Goal: Book appointment/travel/reservation

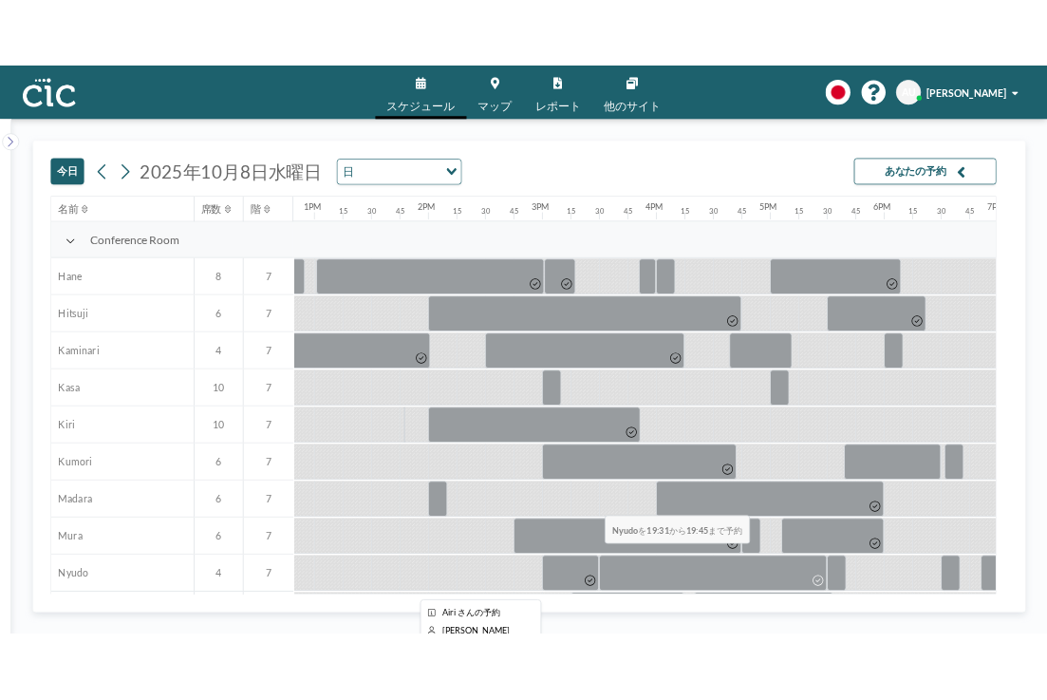
scroll to position [0, 1930]
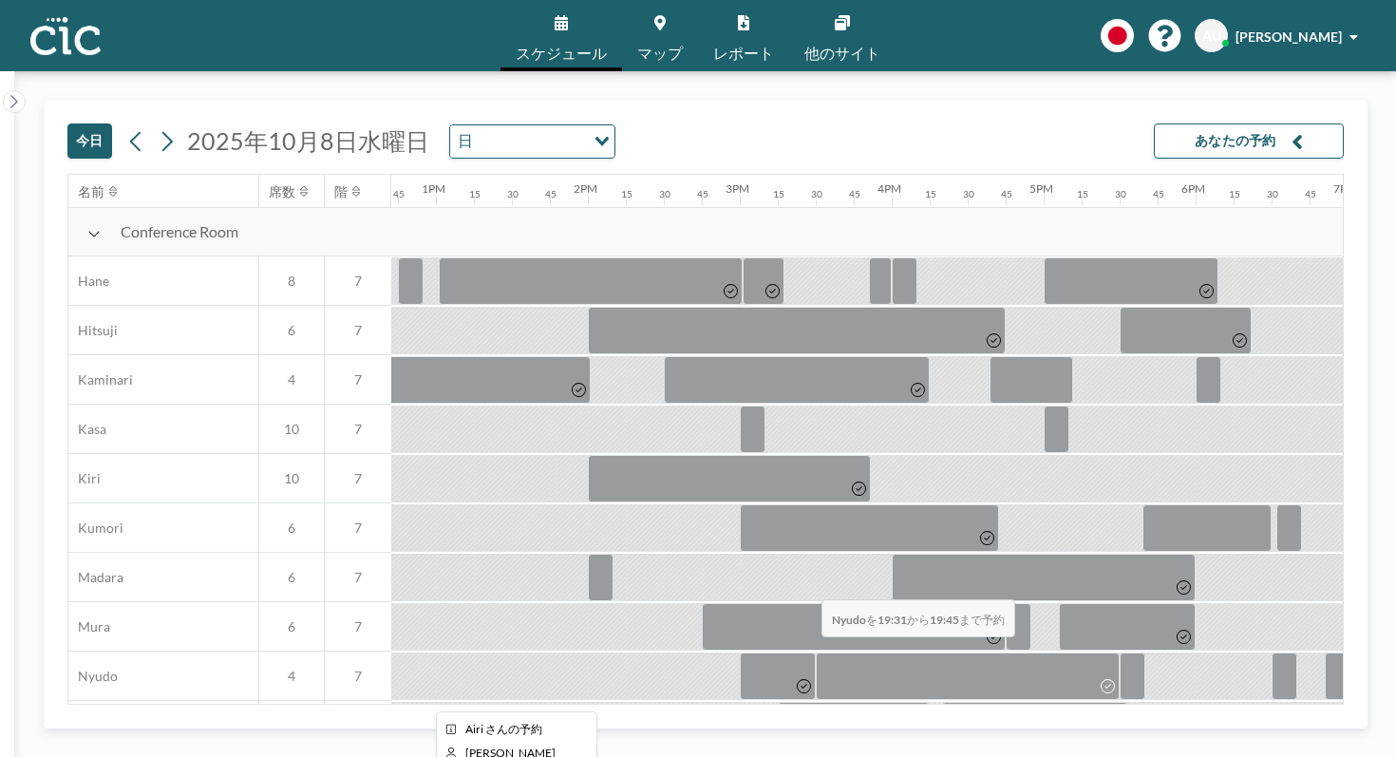
click at [534, 651] on div at bounding box center [284, 675] width 3646 height 49
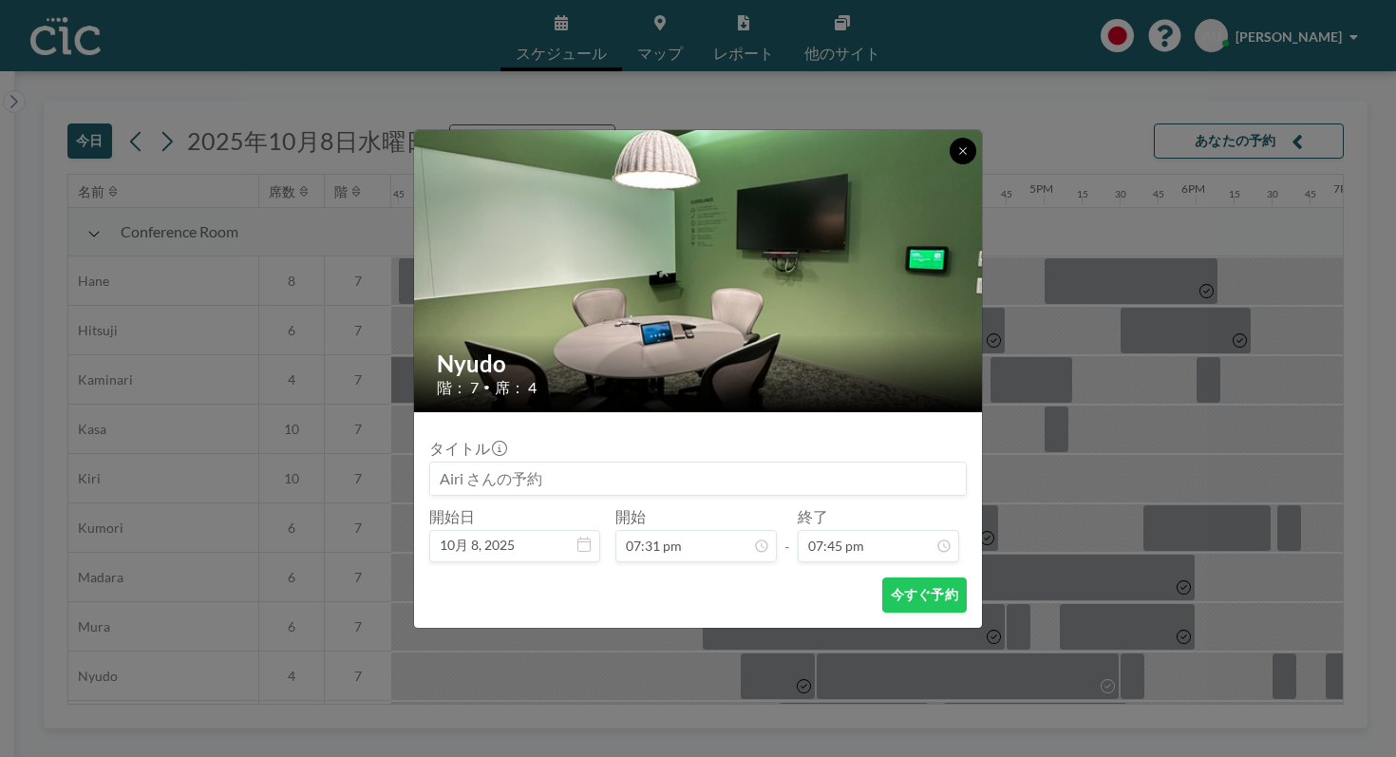
click at [959, 154] on icon at bounding box center [962, 150] width 7 height 7
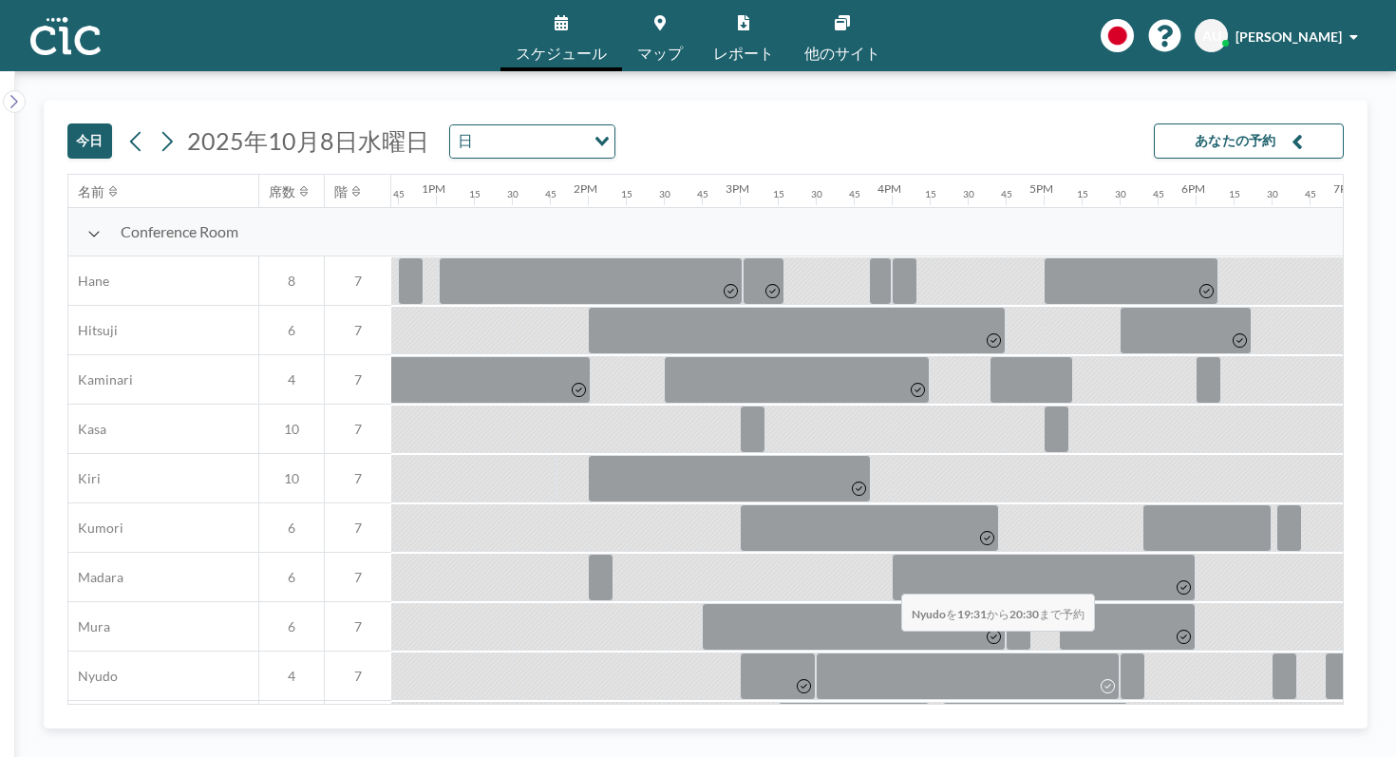
drag, startPoint x: 798, startPoint y: 560, endPoint x: 895, endPoint y: 549, distance: 98.5
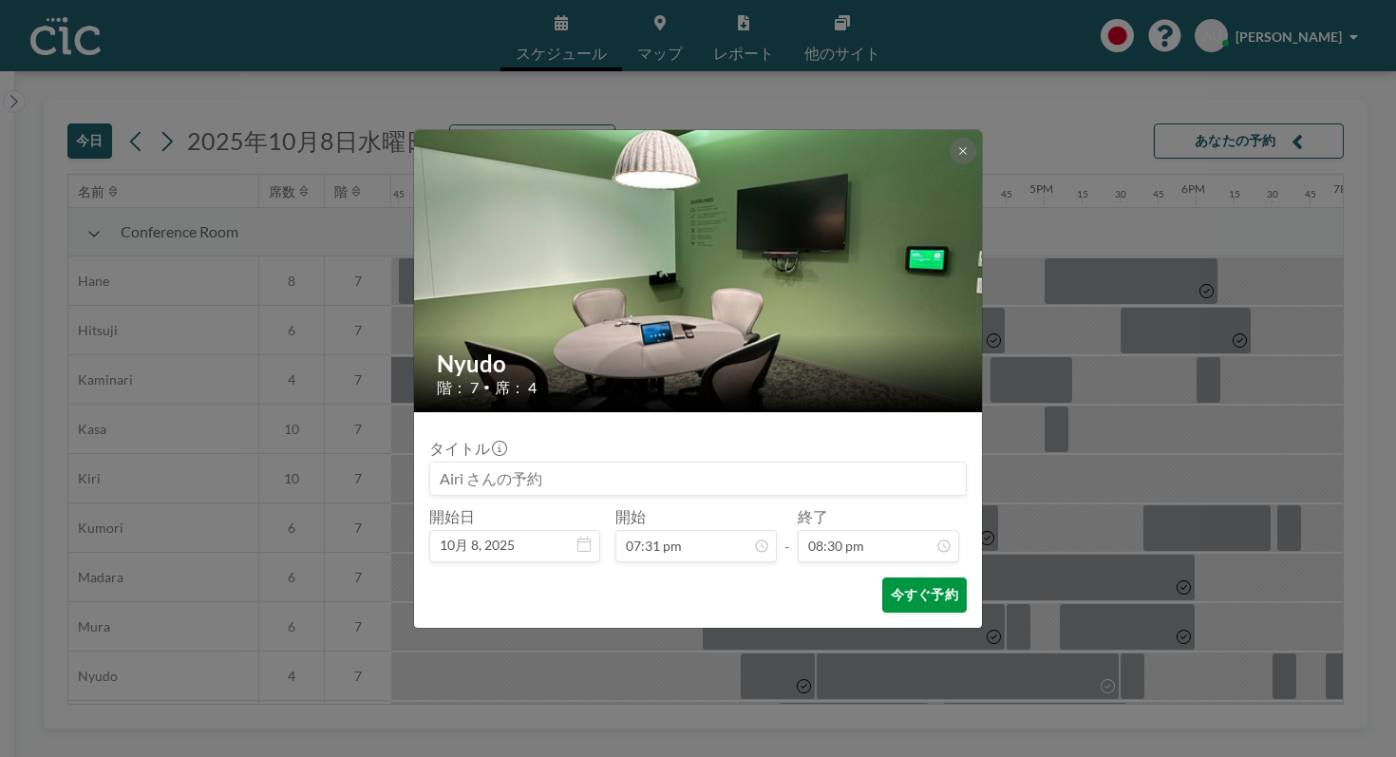
click at [890, 577] on button "今すぐ予約" at bounding box center [924, 594] width 85 height 35
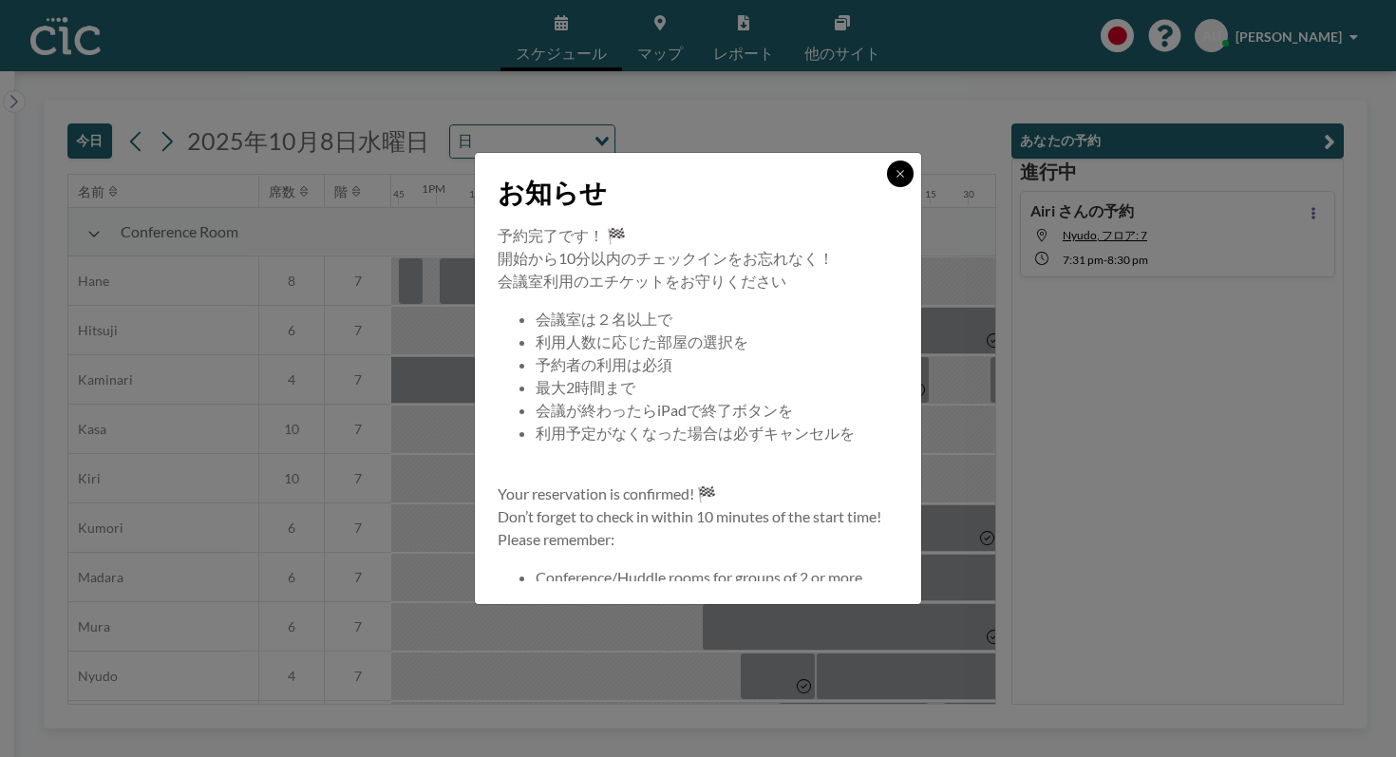
click at [896, 177] on icon at bounding box center [899, 173] width 7 height 7
